Goal: Information Seeking & Learning: Learn about a topic

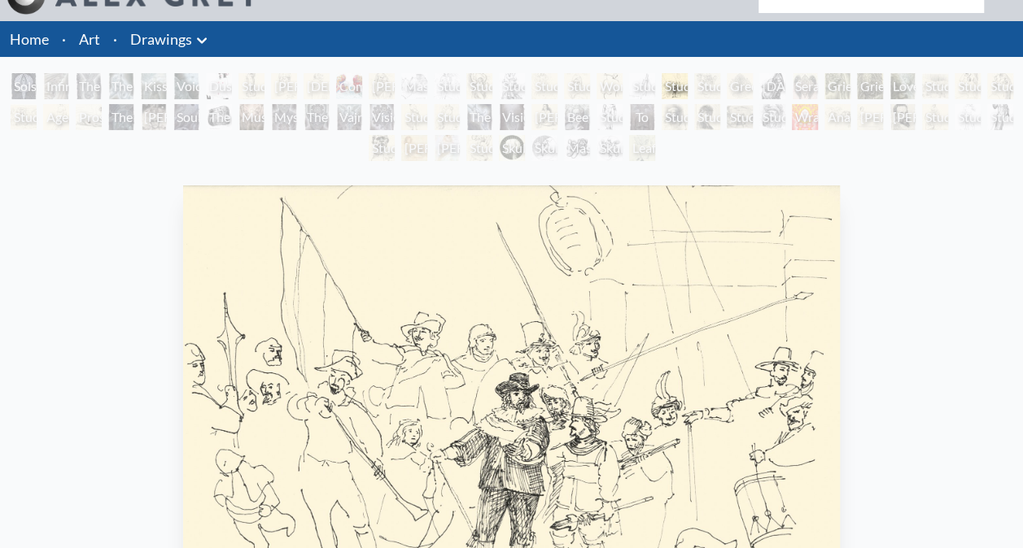
scroll to position [10, 0]
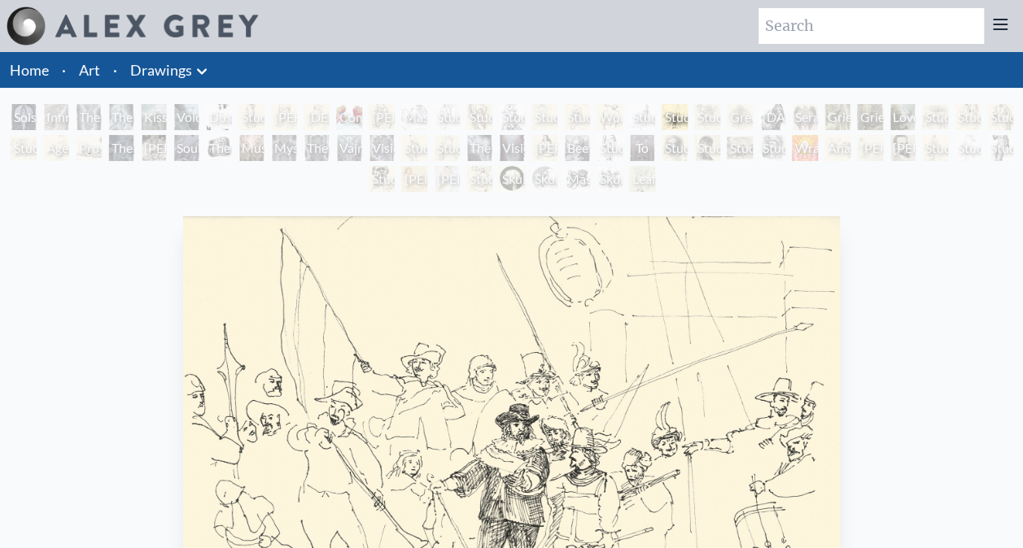
click at [202, 234] on img "21 / 71" at bounding box center [511, 435] width 657 height 439
